Goal: Task Accomplishment & Management: Manage account settings

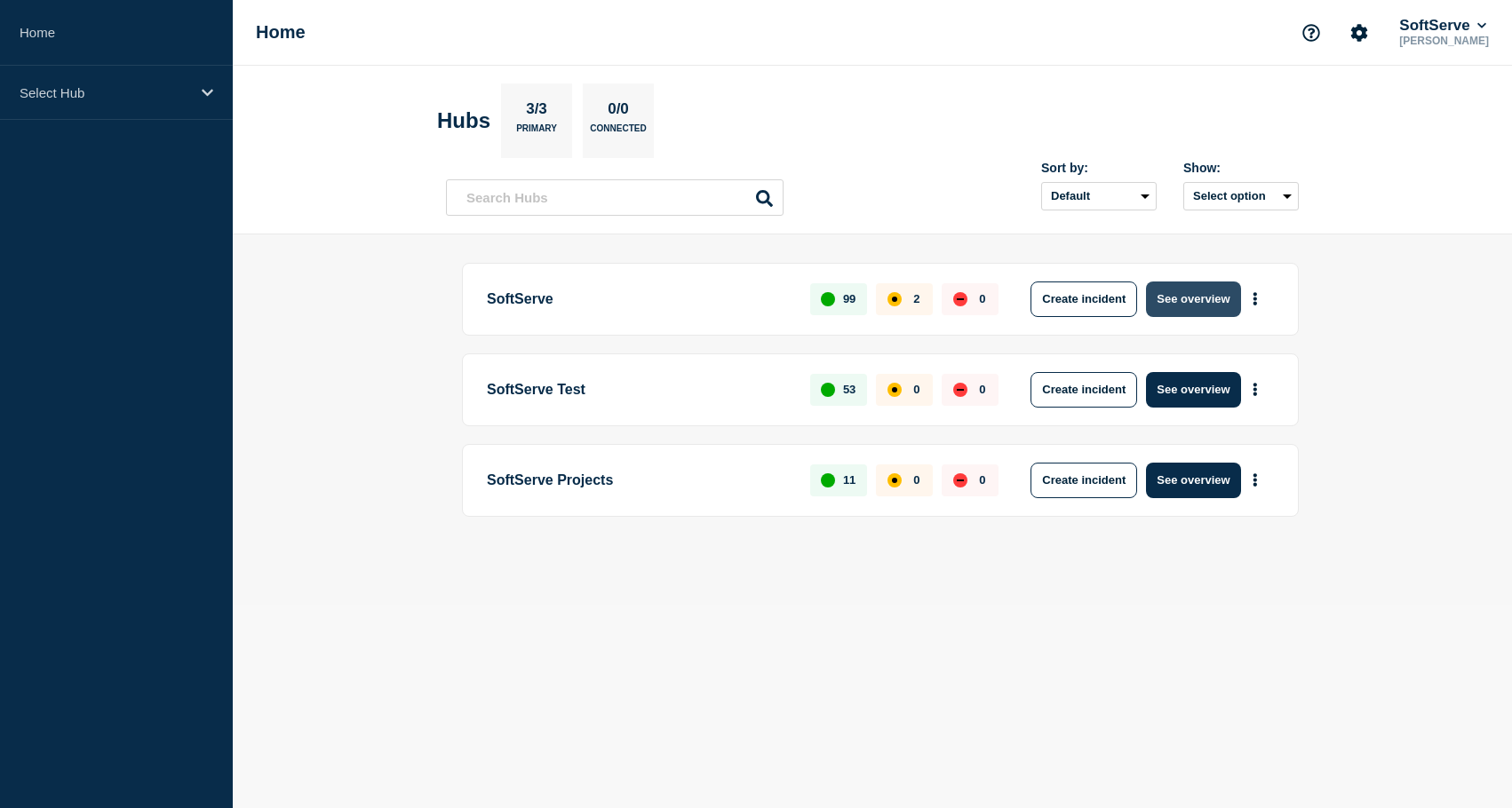
click at [1212, 298] on button "See overview" at bounding box center [1193, 299] width 94 height 36
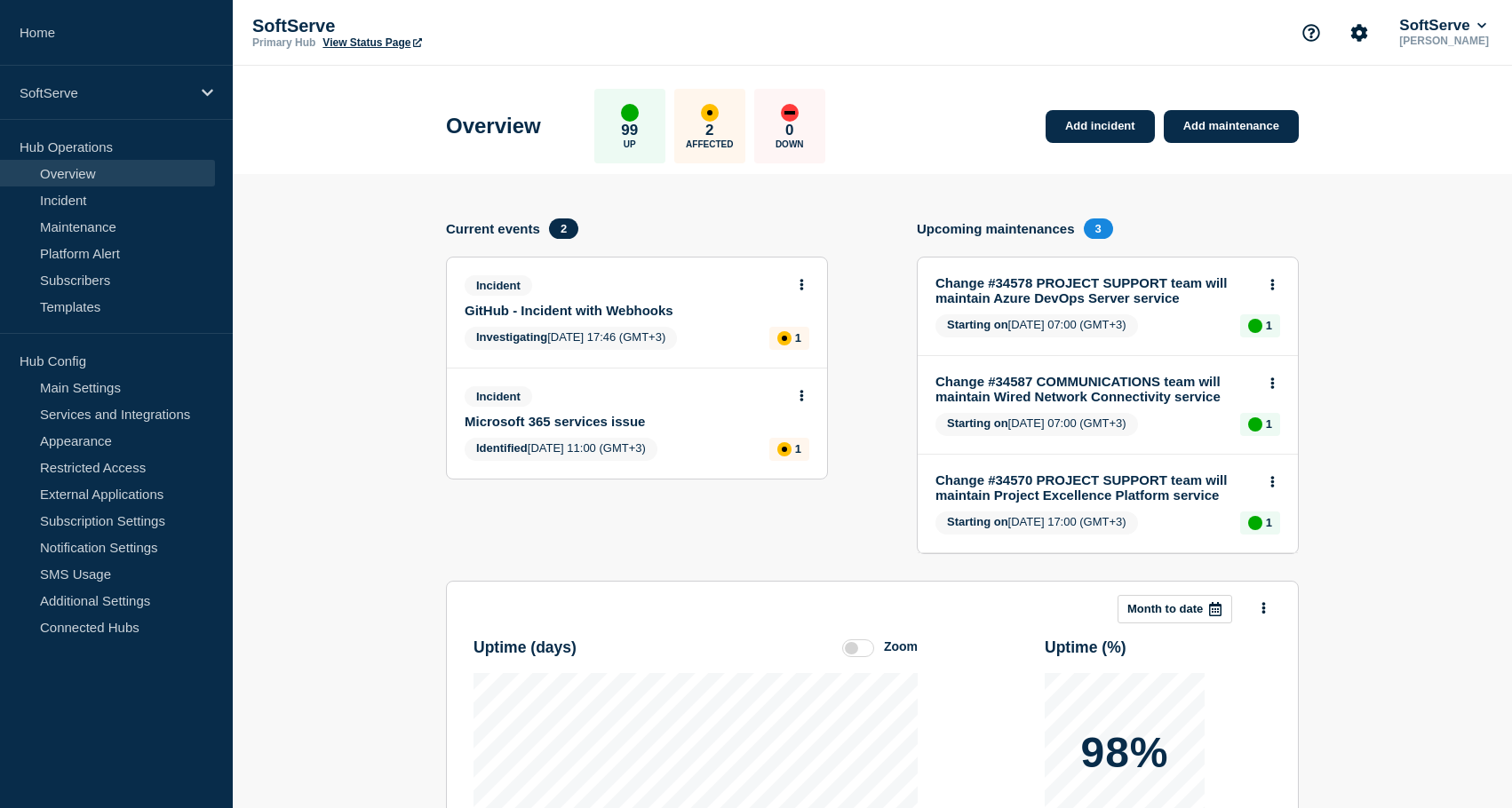
click at [349, 346] on section "Add incident Add maintenance Current events 2 Incident GitHub - Incident with W…" at bounding box center [872, 649] width 1279 height 950
click at [802, 401] on icon at bounding box center [802, 395] width 4 height 12
click at [823, 477] on link "Update incident" at bounding box center [799, 472] width 86 height 14
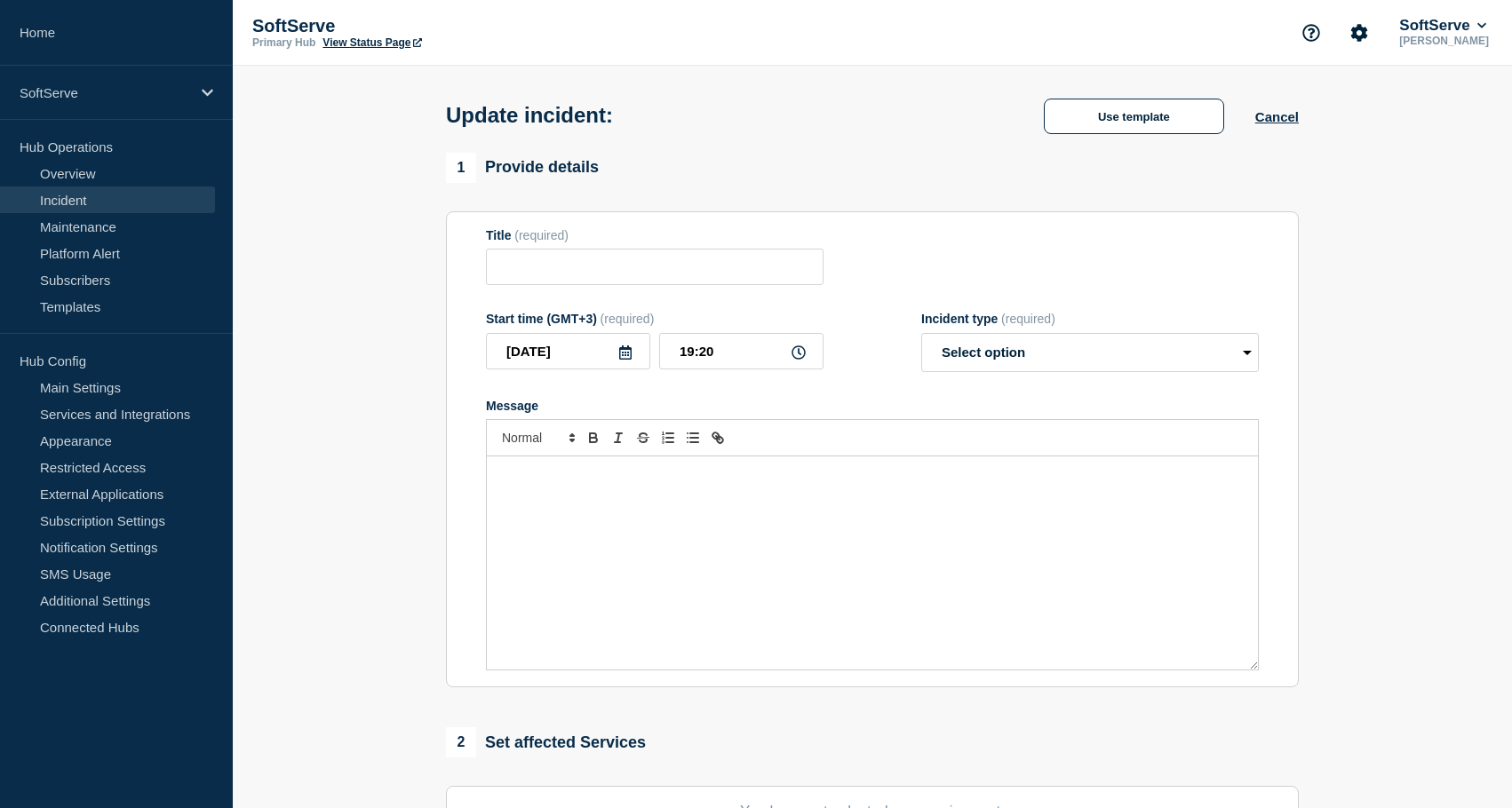
type input "Microsoft 365 services issue"
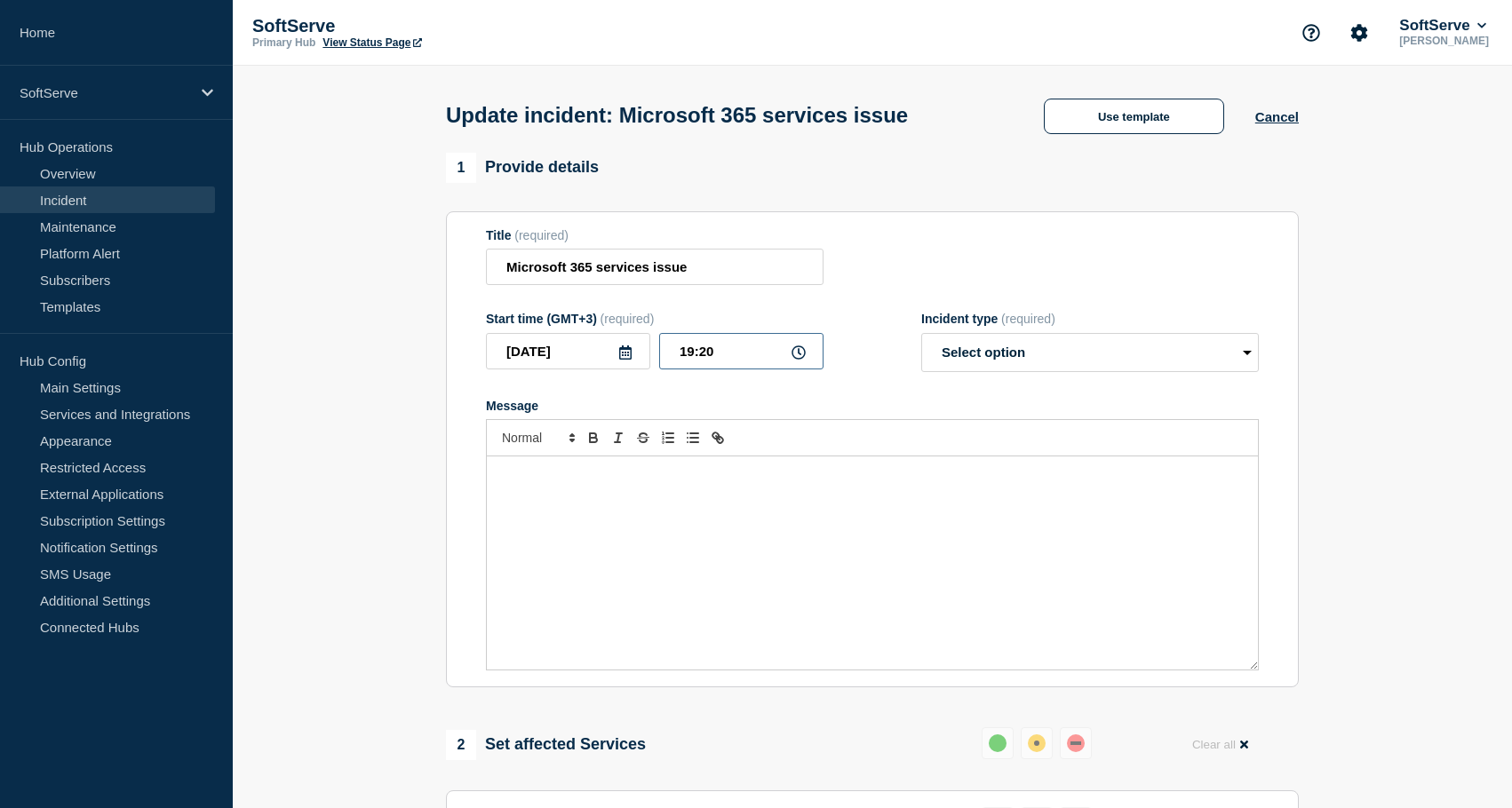
click at [717, 367] on input "19:20" at bounding box center [741, 351] width 164 height 37
click at [686, 365] on input "19:20" at bounding box center [741, 351] width 164 height 37
type input "14:15"
click at [1082, 360] on select "Select option Investigating Identified Monitoring Resolved" at bounding box center [1090, 352] width 338 height 40
select select "resolved"
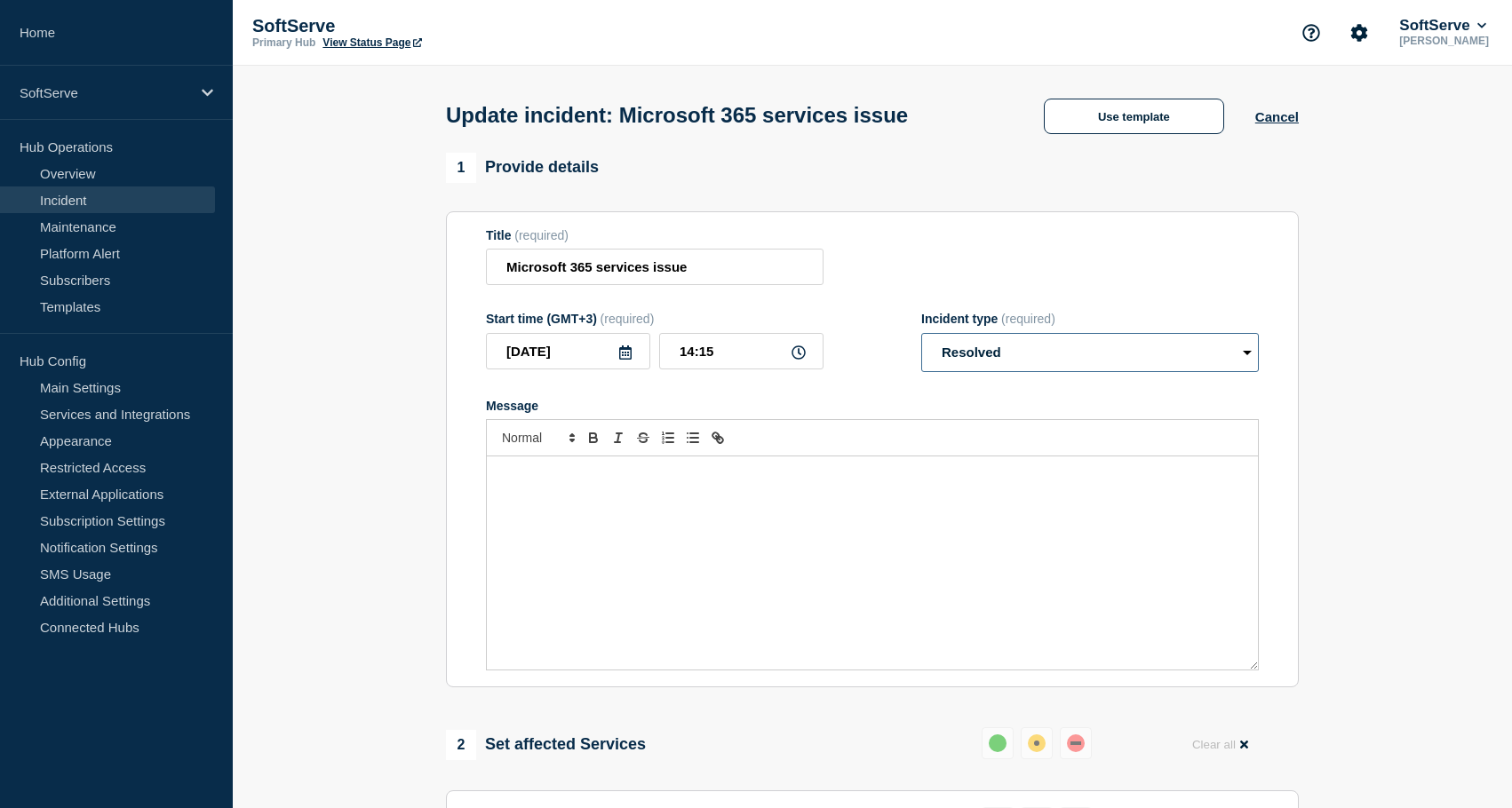
click at [921, 345] on select "Select option Investigating Identified Monitoring Resolved" at bounding box center [1090, 352] width 338 height 40
click at [1140, 130] on button "Use template" at bounding box center [1133, 116] width 180 height 36
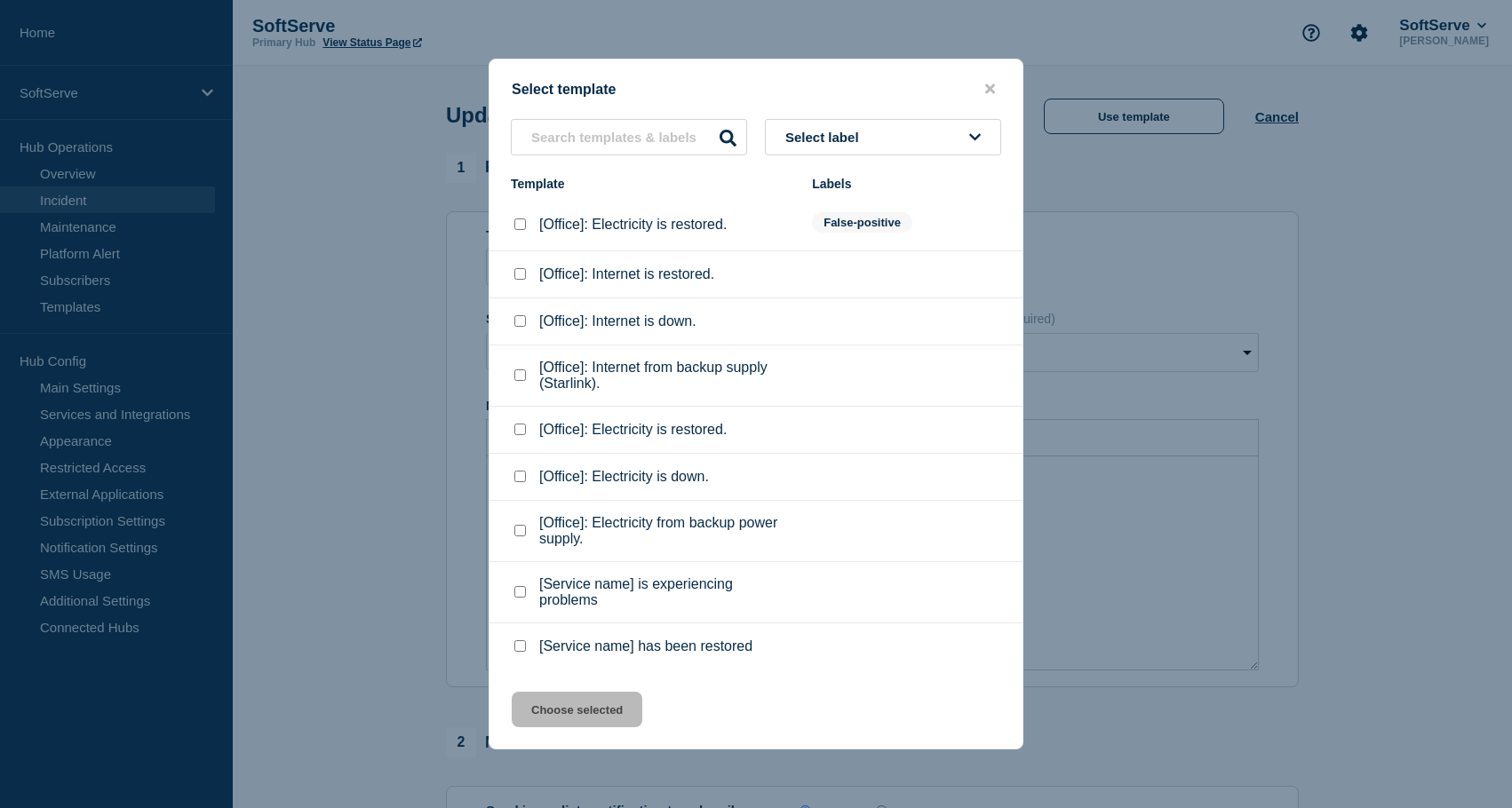
scroll to position [16, 0]
click at [519, 652] on checkbox"] "[Service name] has been restored checkbox" at bounding box center [520, 646] width 12 height 12
checkbox checkbox"] "true"
click at [569, 720] on button "Choose selected" at bounding box center [576, 709] width 130 height 36
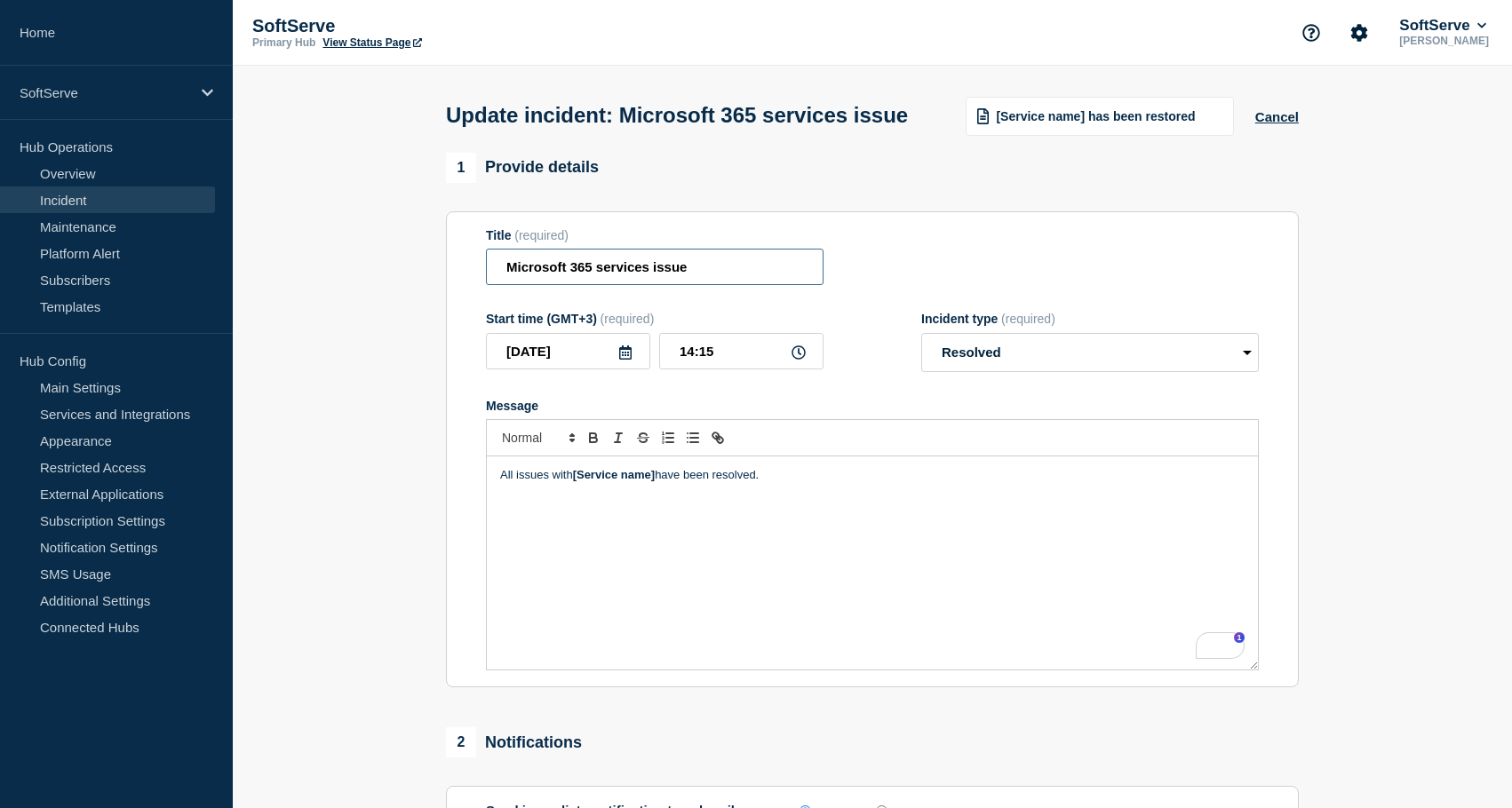
drag, startPoint x: 648, startPoint y: 276, endPoint x: 411, endPoint y: 273, distance: 237.0
click at [411, 273] on section "1 Provide details Title (required) Microsoft 365 services issue Start time (GMT…" at bounding box center [872, 627] width 1279 height 949
drag, startPoint x: 658, startPoint y: 491, endPoint x: 574, endPoint y: 490, distance: 84.0
click at [574, 483] on p "All issues with [Service name] have been resolved." at bounding box center [873, 474] width 744 height 16
paste div "To enrich screen reader interactions, please activate Accessibility in Grammarl…"
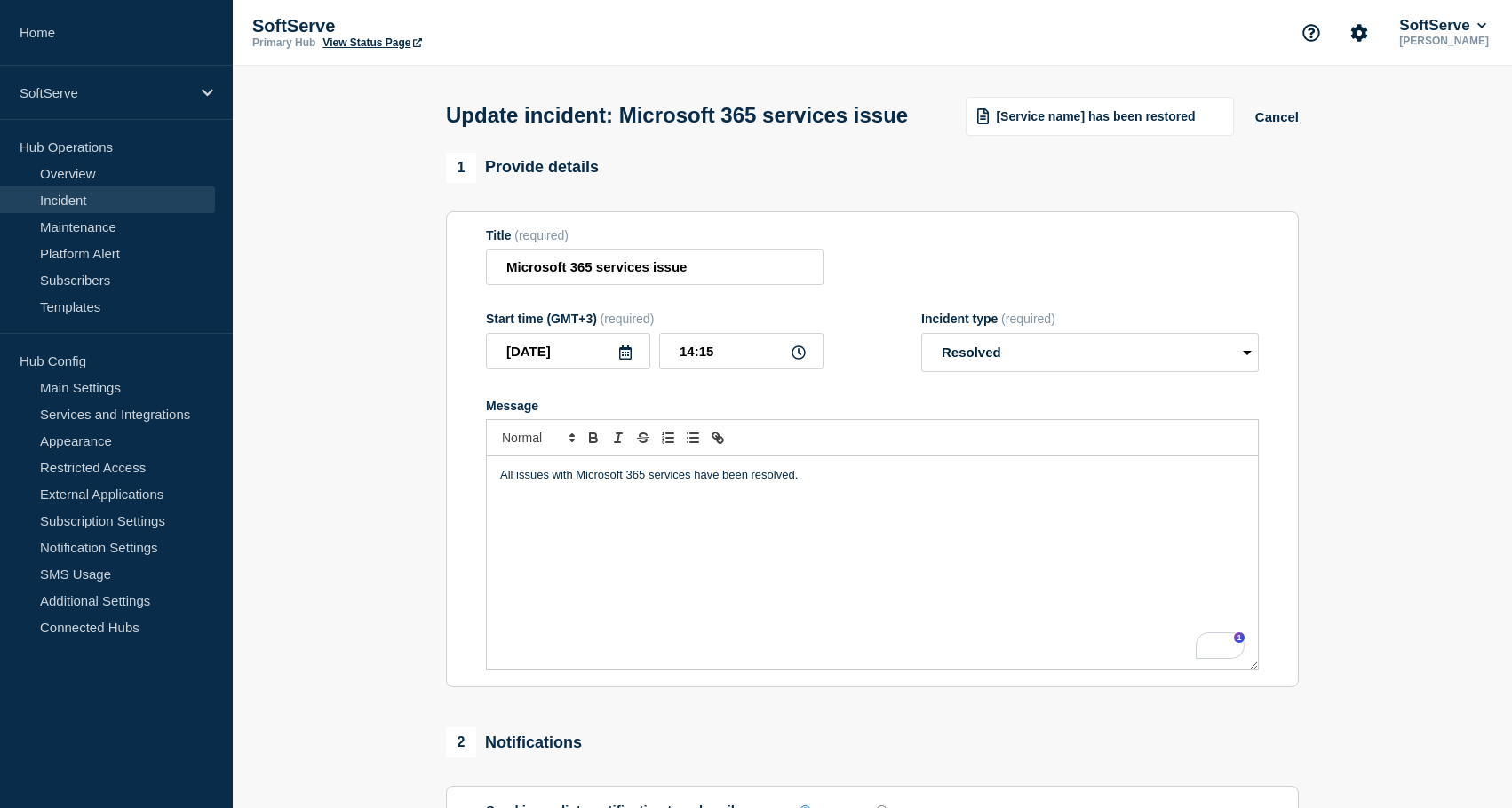
click at [739, 550] on div "All issues with Microsoft 365 services have been resolved." at bounding box center [872, 562] width 770 height 213
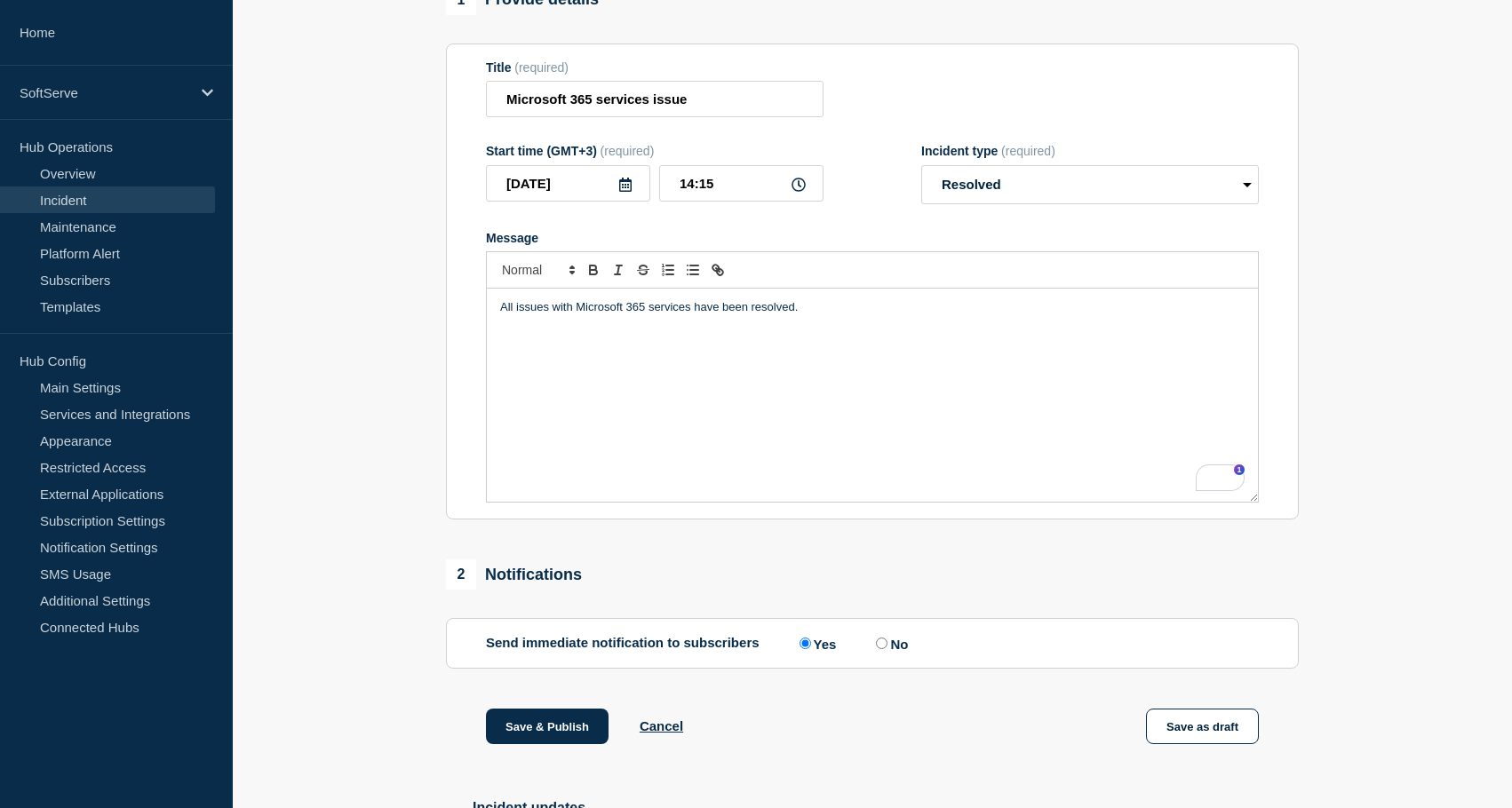
scroll to position [210, 0]
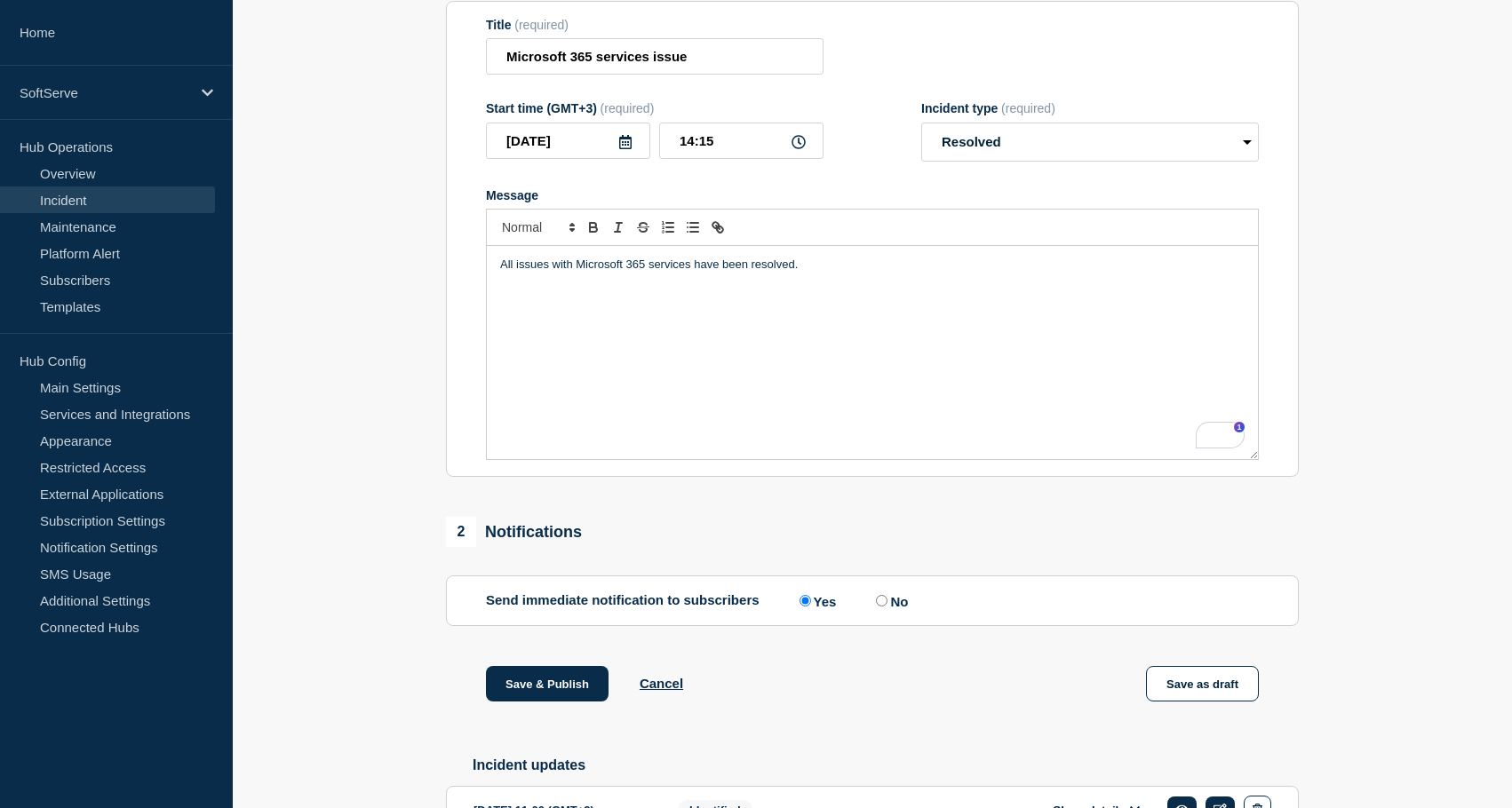
click at [875, 609] on label "No" at bounding box center [889, 600] width 37 height 16
click at [876, 606] on input "No" at bounding box center [881, 601] width 12 height 12
radio input "true"
radio input "false"
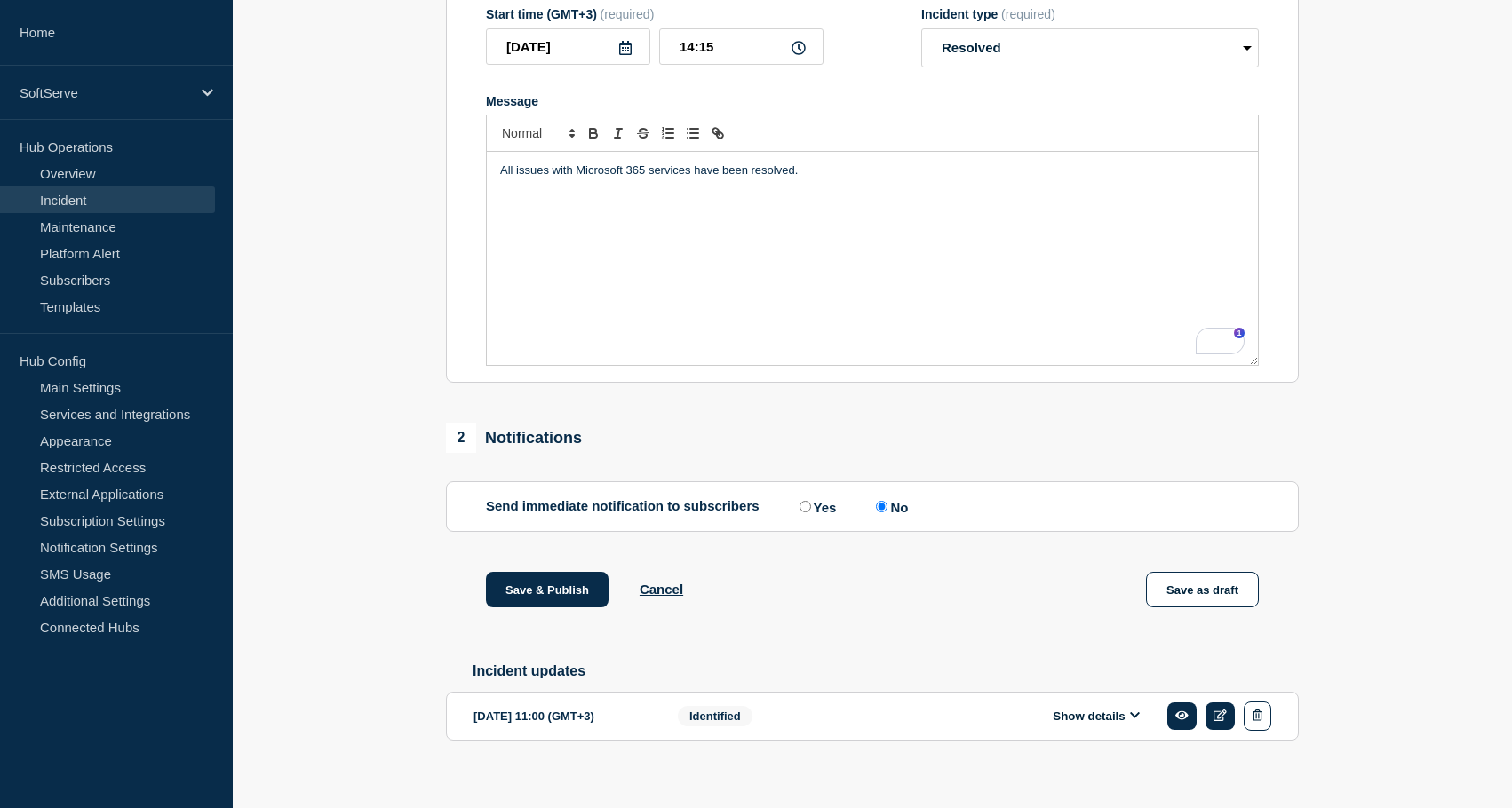
scroll to position [328, 0]
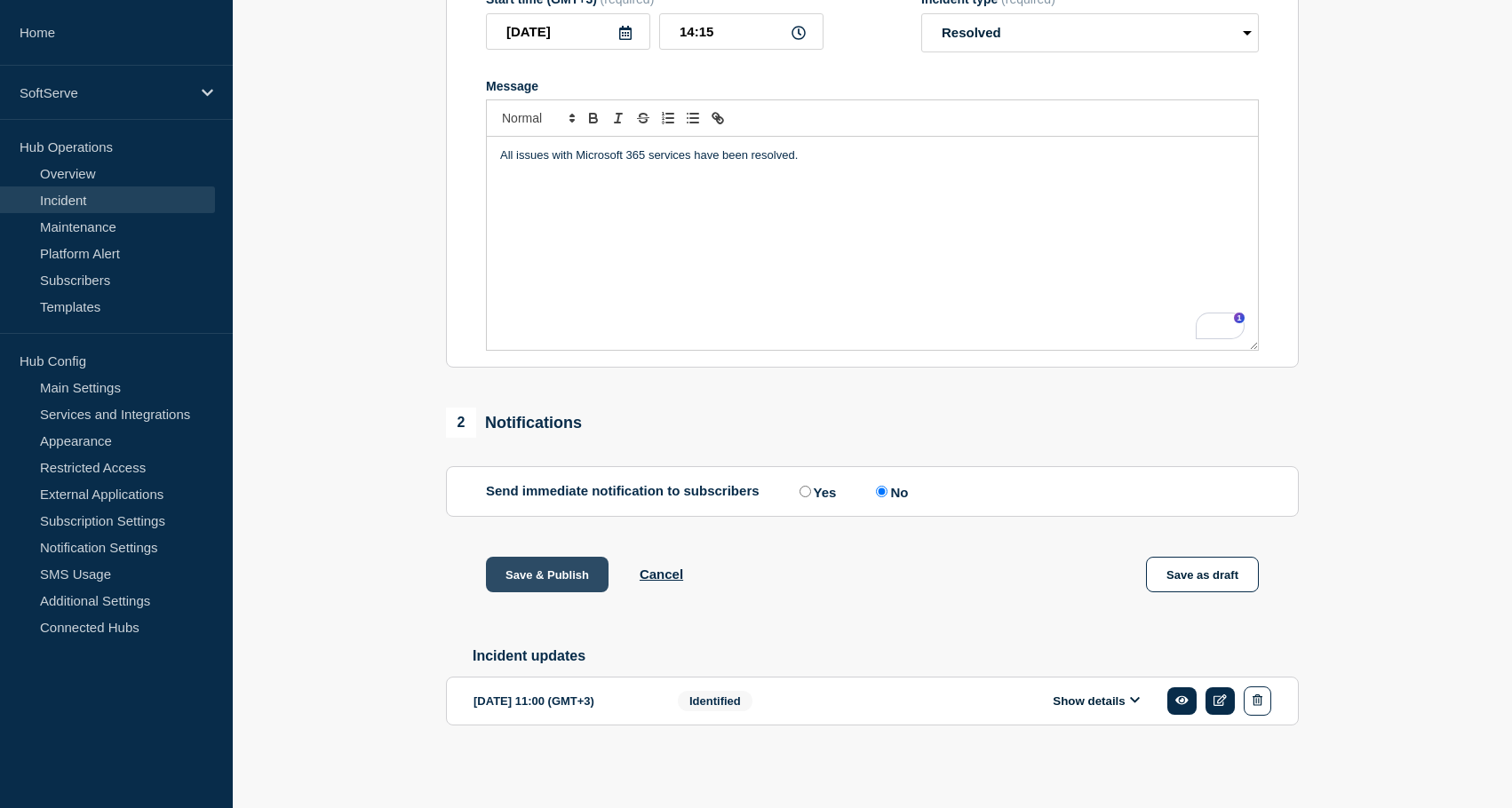
click at [550, 586] on button "Save & Publish" at bounding box center [547, 574] width 122 height 36
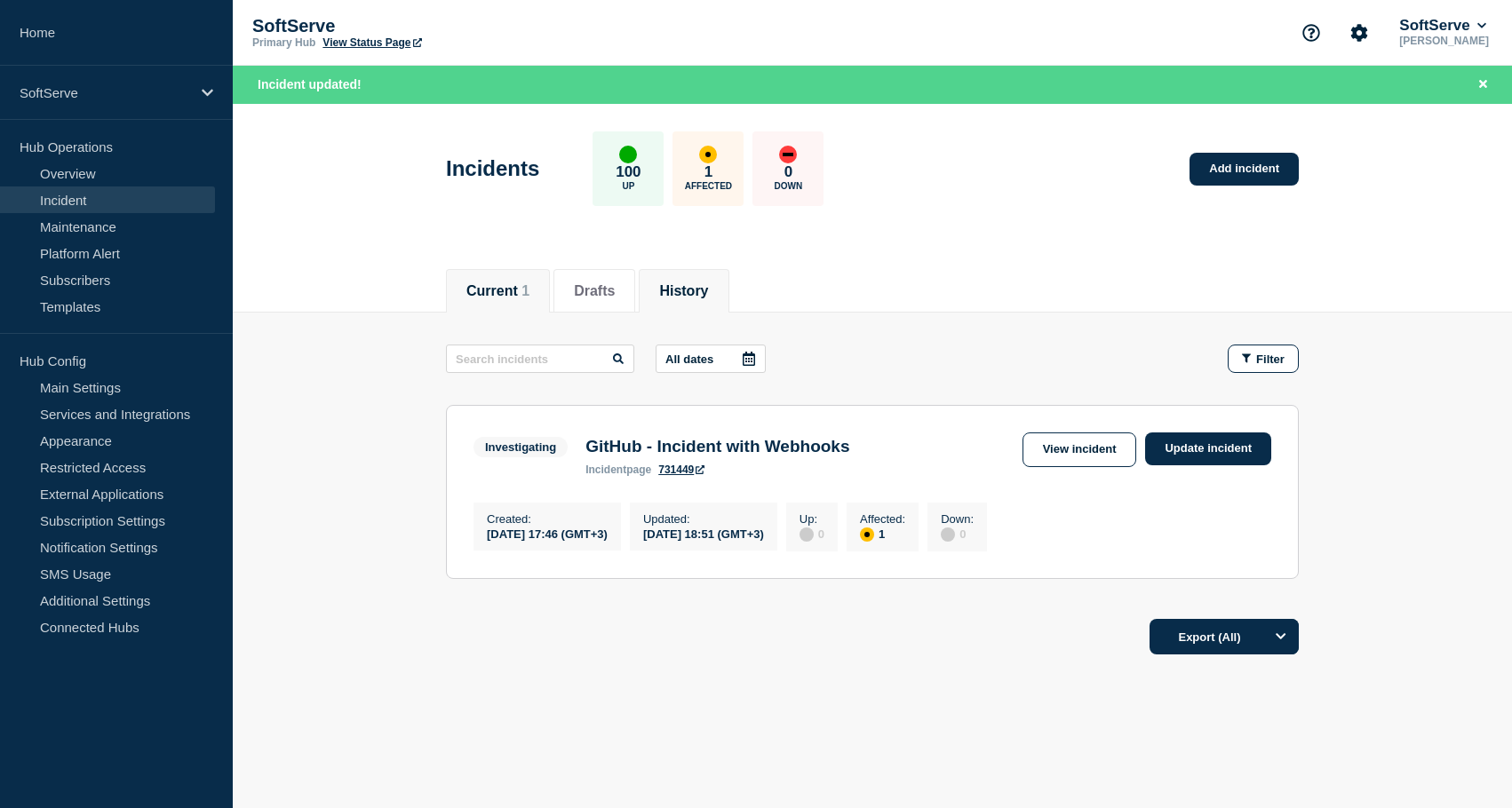
click at [697, 288] on button "History" at bounding box center [683, 291] width 49 height 16
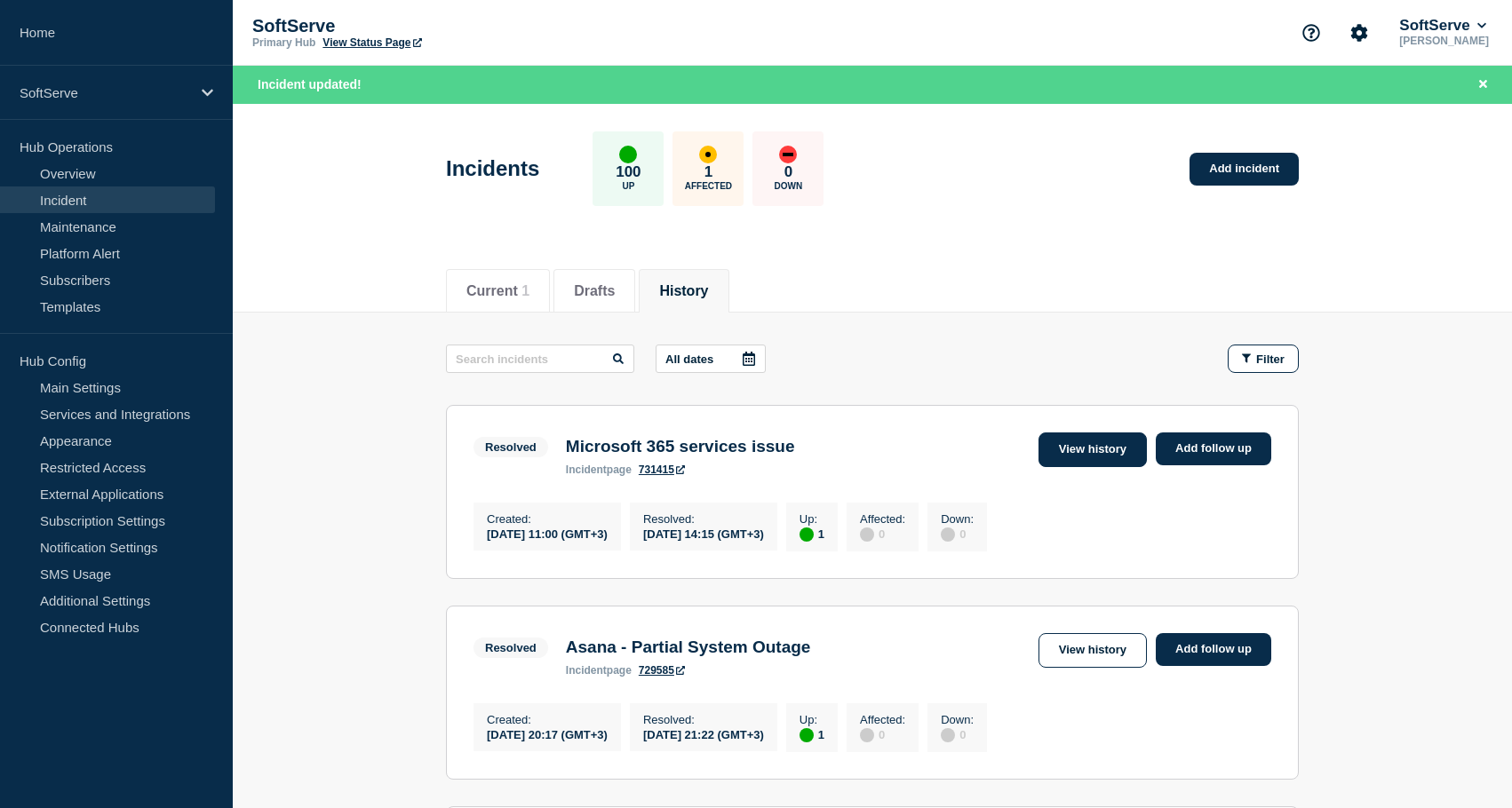
click at [1104, 458] on link "View history" at bounding box center [1093, 450] width 108 height 35
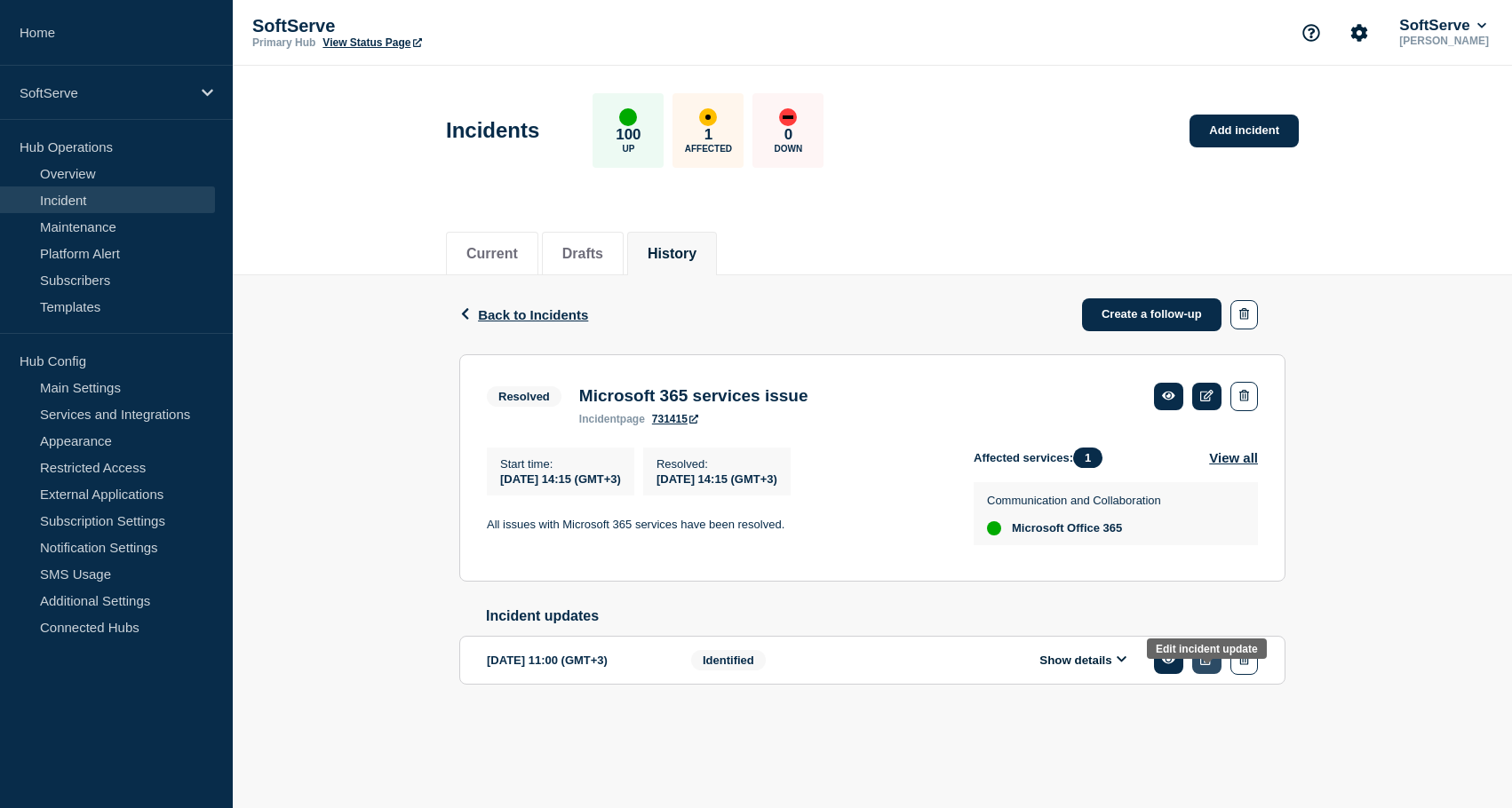
click at [1203, 665] on icon at bounding box center [1206, 660] width 14 height 12
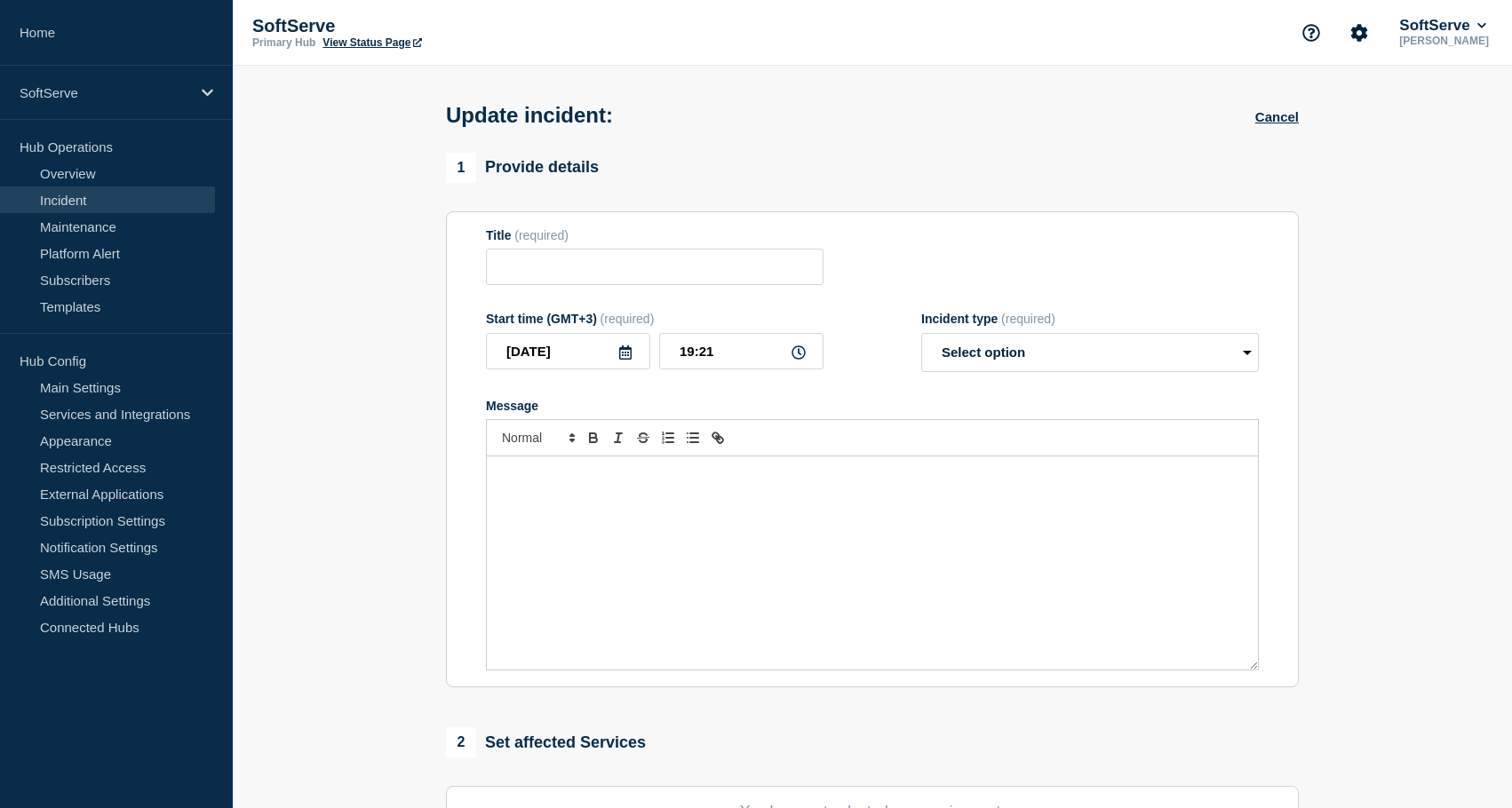
type input "Microsoft 365 services issue"
type input "11:00"
select select "identified"
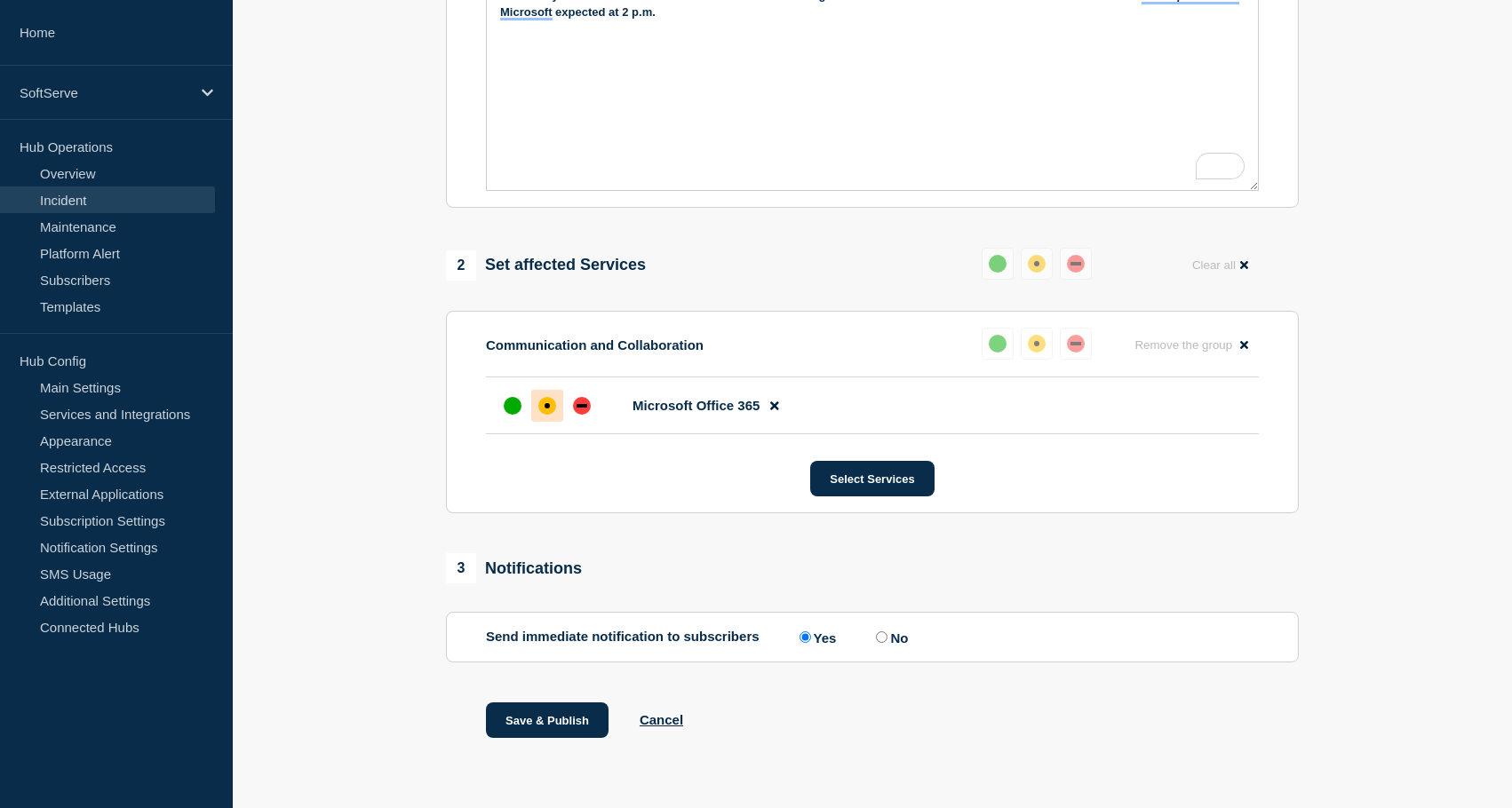
scroll to position [499, 0]
click at [681, 734] on div "Save & Publish Cancel" at bounding box center [872, 741] width 852 height 80
click at [662, 726] on button "Cancel" at bounding box center [661, 719] width 43 height 15
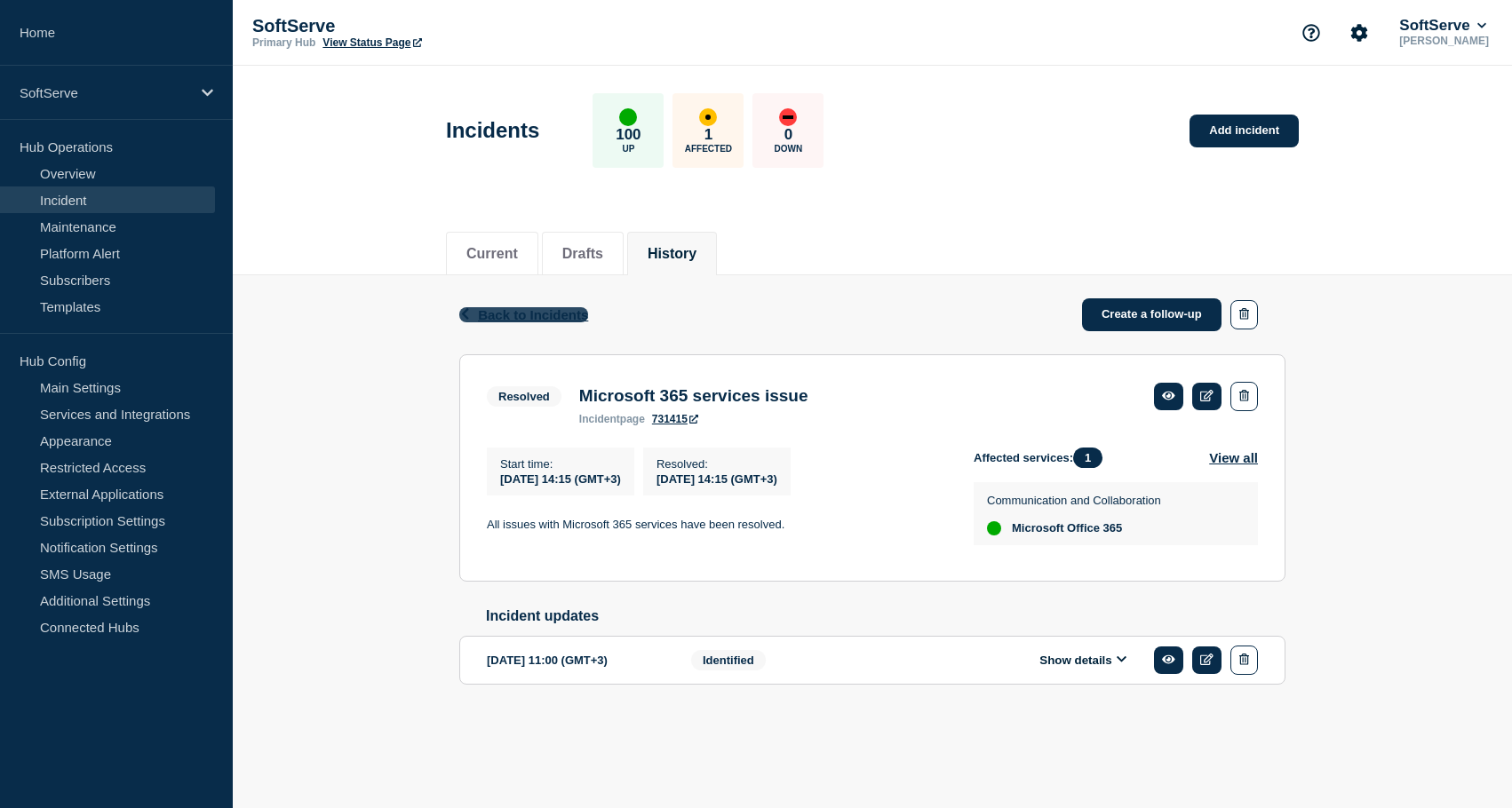
click at [500, 320] on span "Back to Incidents" at bounding box center [532, 315] width 110 height 15
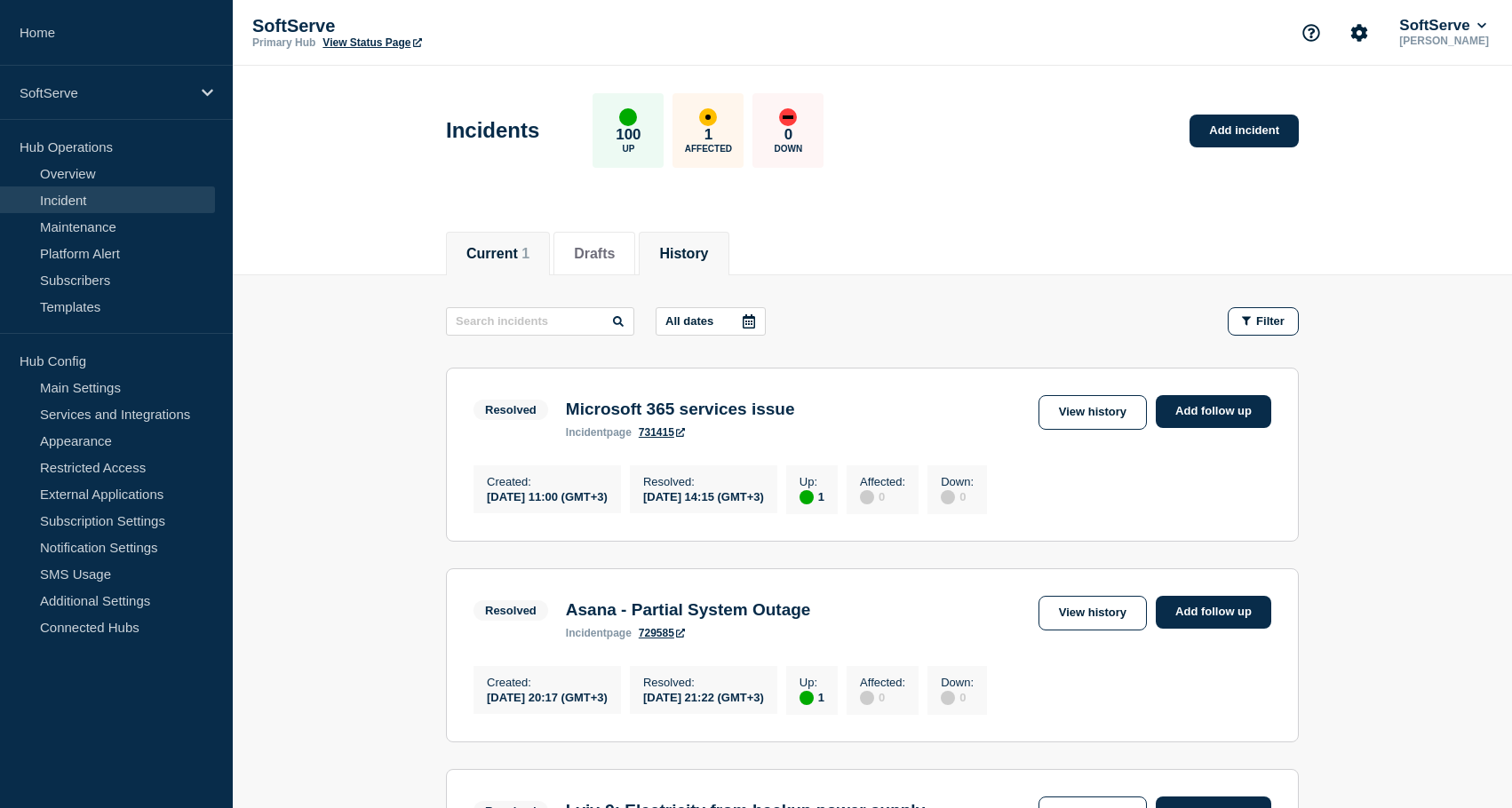
click at [485, 247] on button "Current 1" at bounding box center [498, 254] width 63 height 16
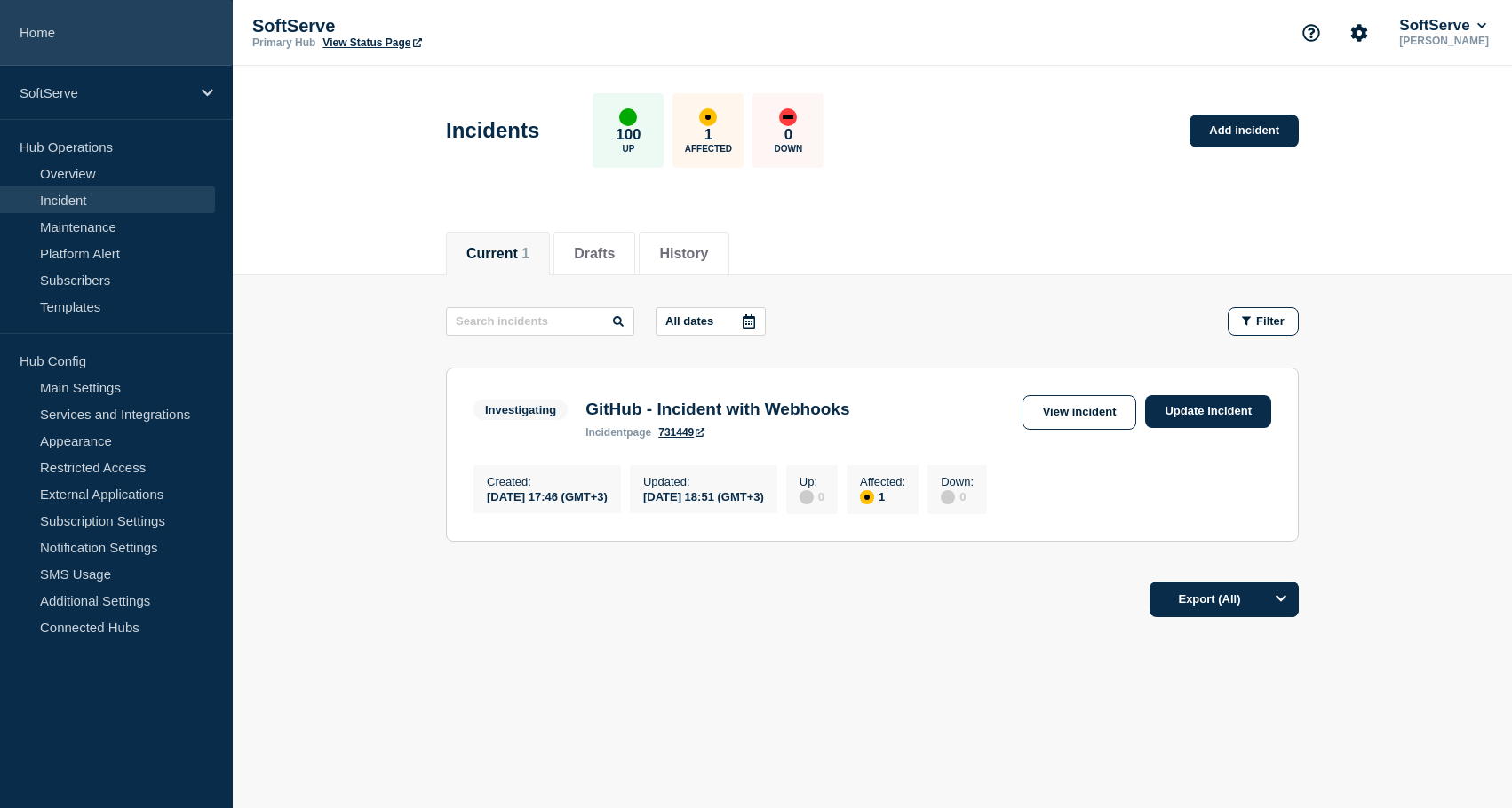
click at [46, 27] on link "Home" at bounding box center [116, 33] width 232 height 66
